Goal: Check status: Check status

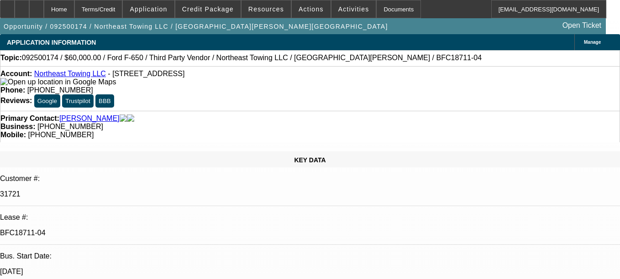
select select "0"
select select "3"
select select "0"
select select "6"
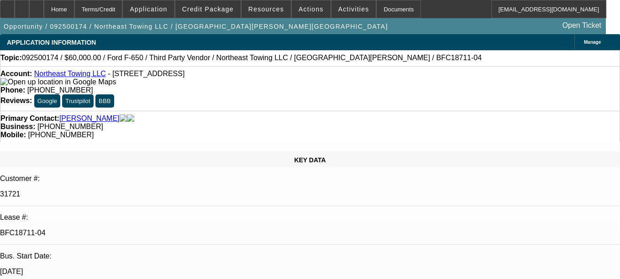
select select "0"
select select "2"
select select "0"
select select "6"
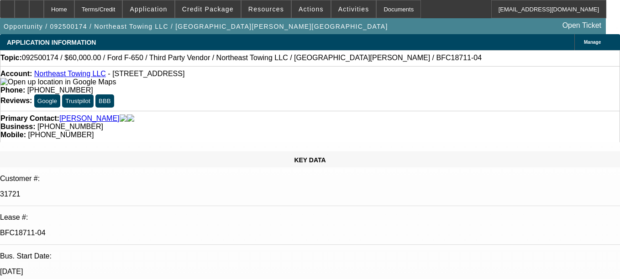
select select "0"
select select "2"
select select "0"
select select "6"
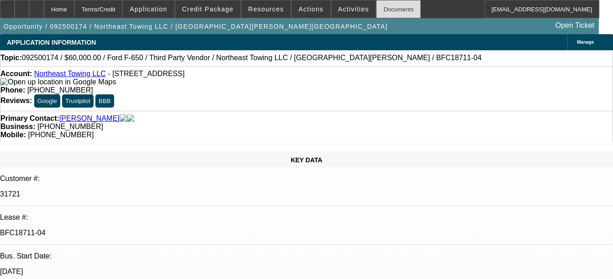
click at [391, 5] on div "Documents" at bounding box center [398, 9] width 45 height 18
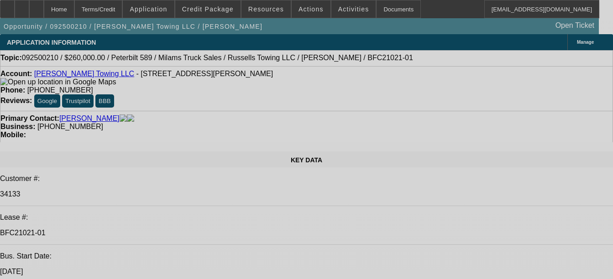
select select "0"
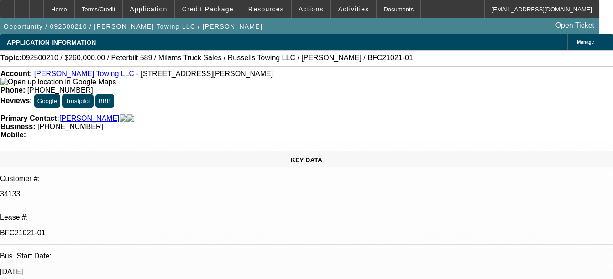
select select "0"
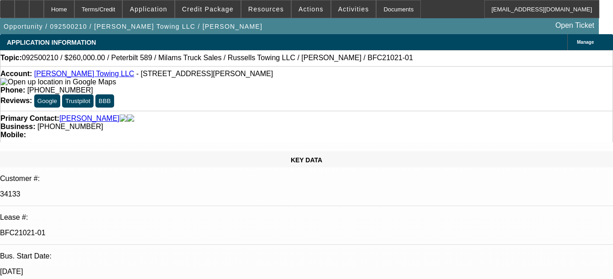
select select "0"
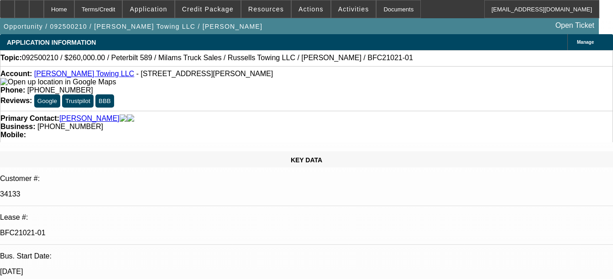
select select "0"
select select "1"
select select "3"
select select "6"
select select "1"
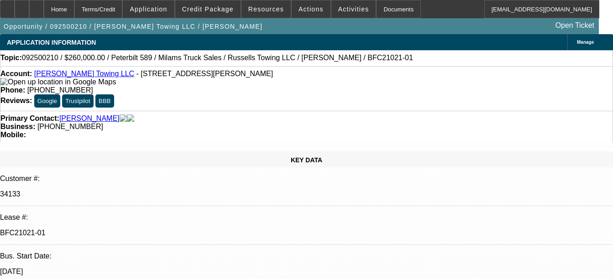
select select "3"
select select "6"
select select "1"
select select "3"
select select "6"
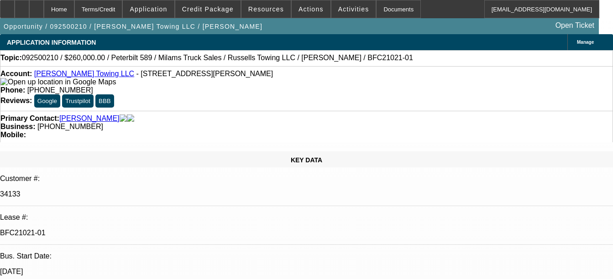
select select "1"
select select "3"
select select "6"
click at [376, 5] on div "Documents" at bounding box center [398, 9] width 45 height 18
